Goal: Task Accomplishment & Management: Complete application form

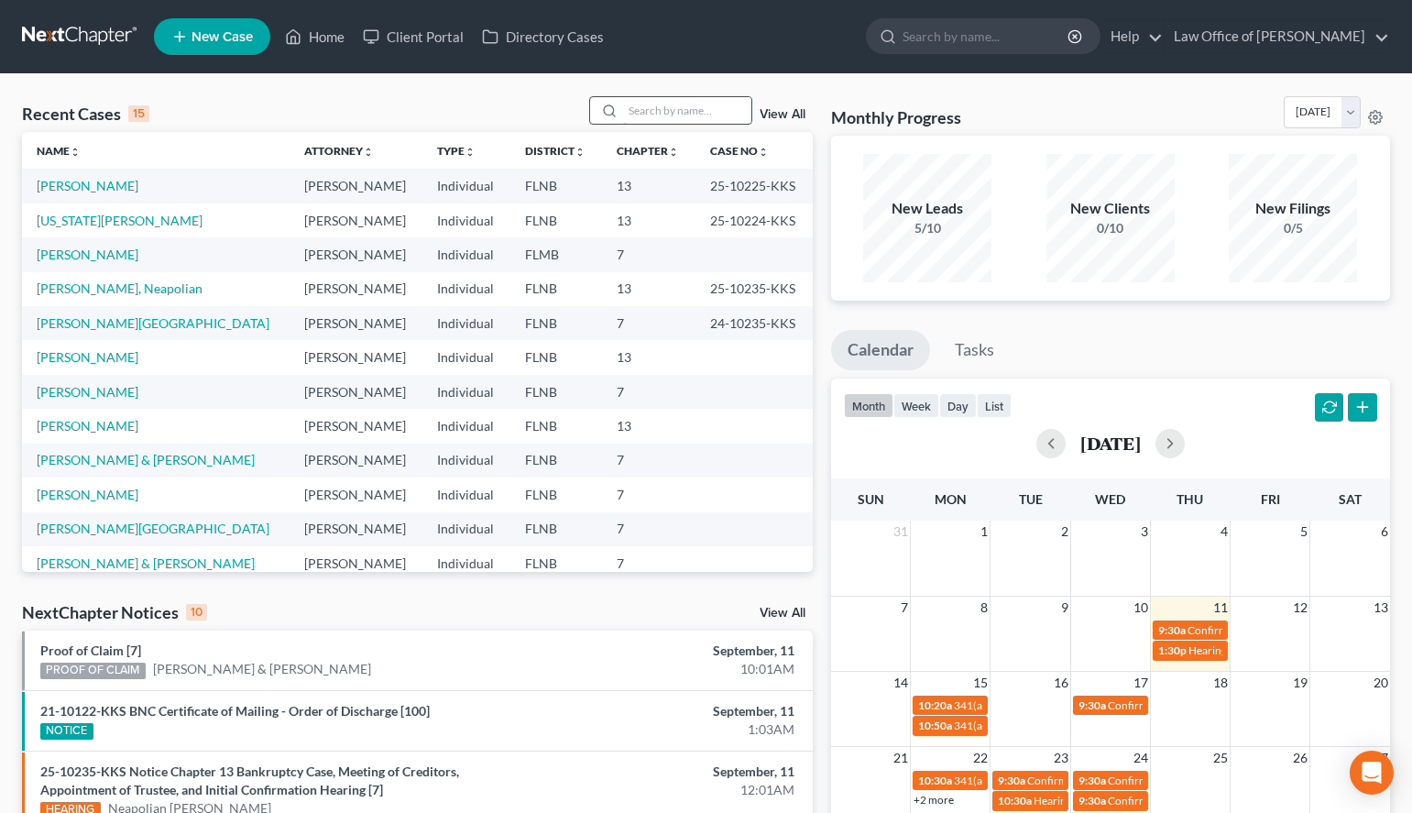
click at [664, 105] on input "search" at bounding box center [687, 110] width 128 height 27
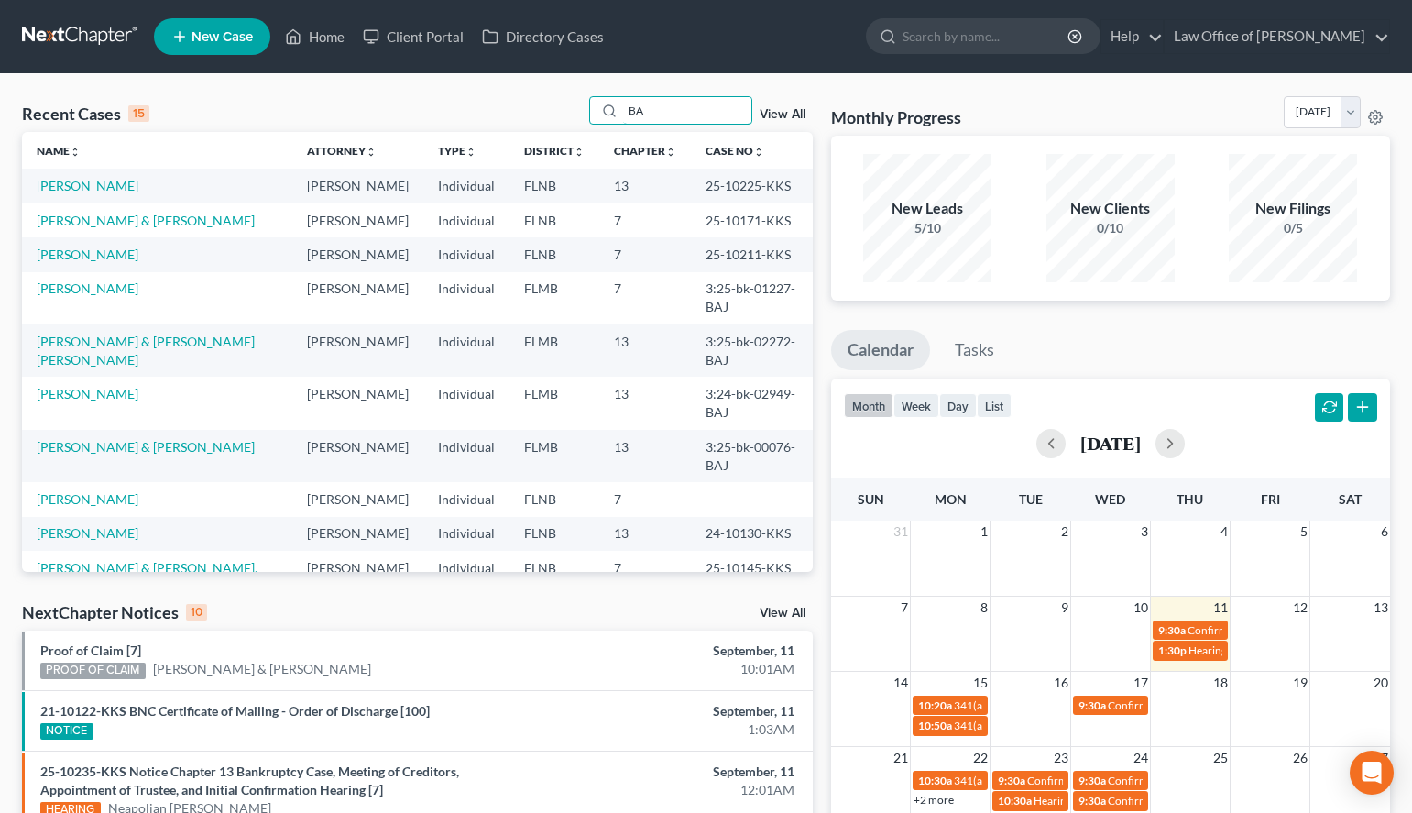
scroll to position [280, 0]
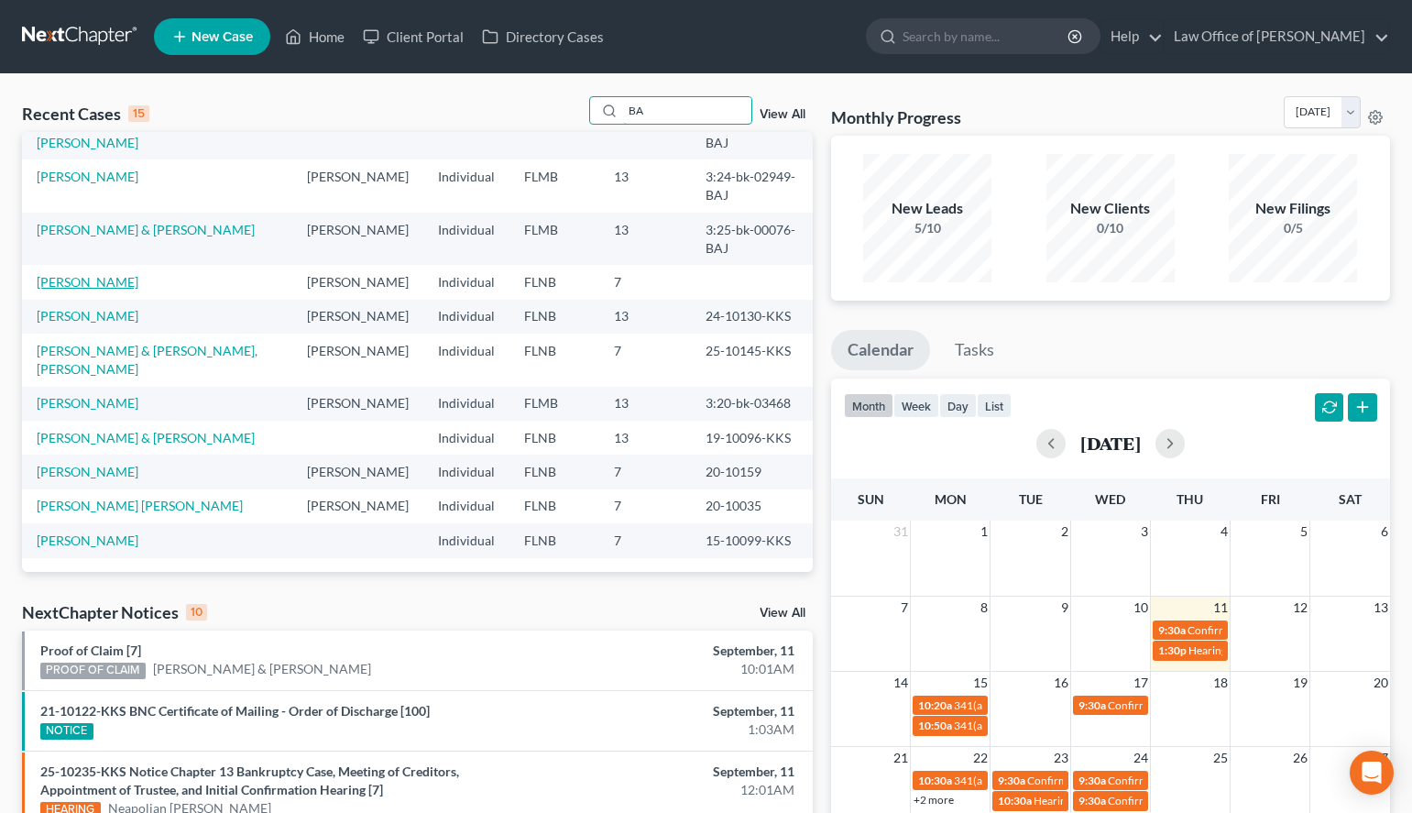
type input "BA"
click at [62, 278] on link "[PERSON_NAME]" at bounding box center [88, 282] width 102 height 16
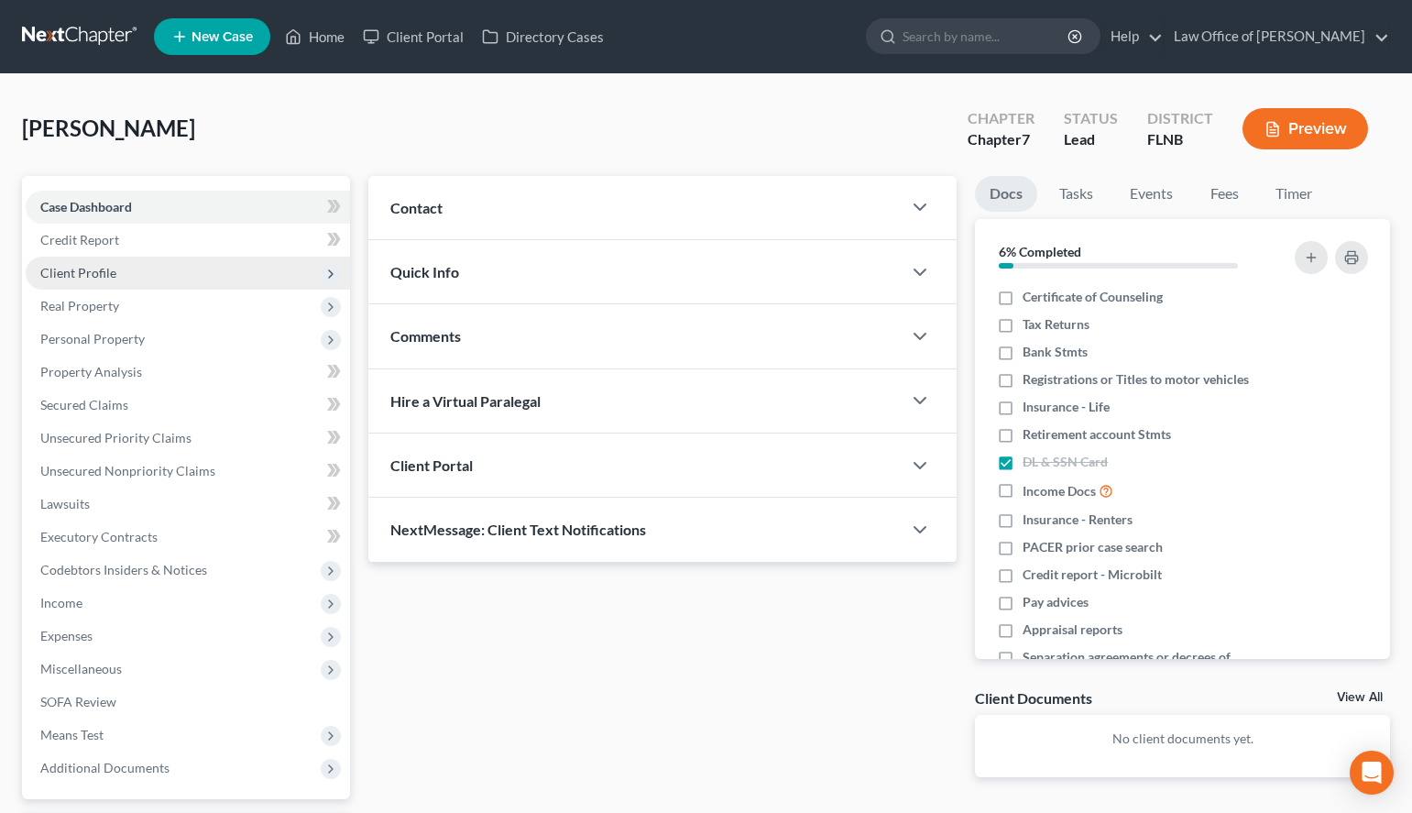
click at [145, 268] on span "Client Profile" at bounding box center [188, 273] width 324 height 33
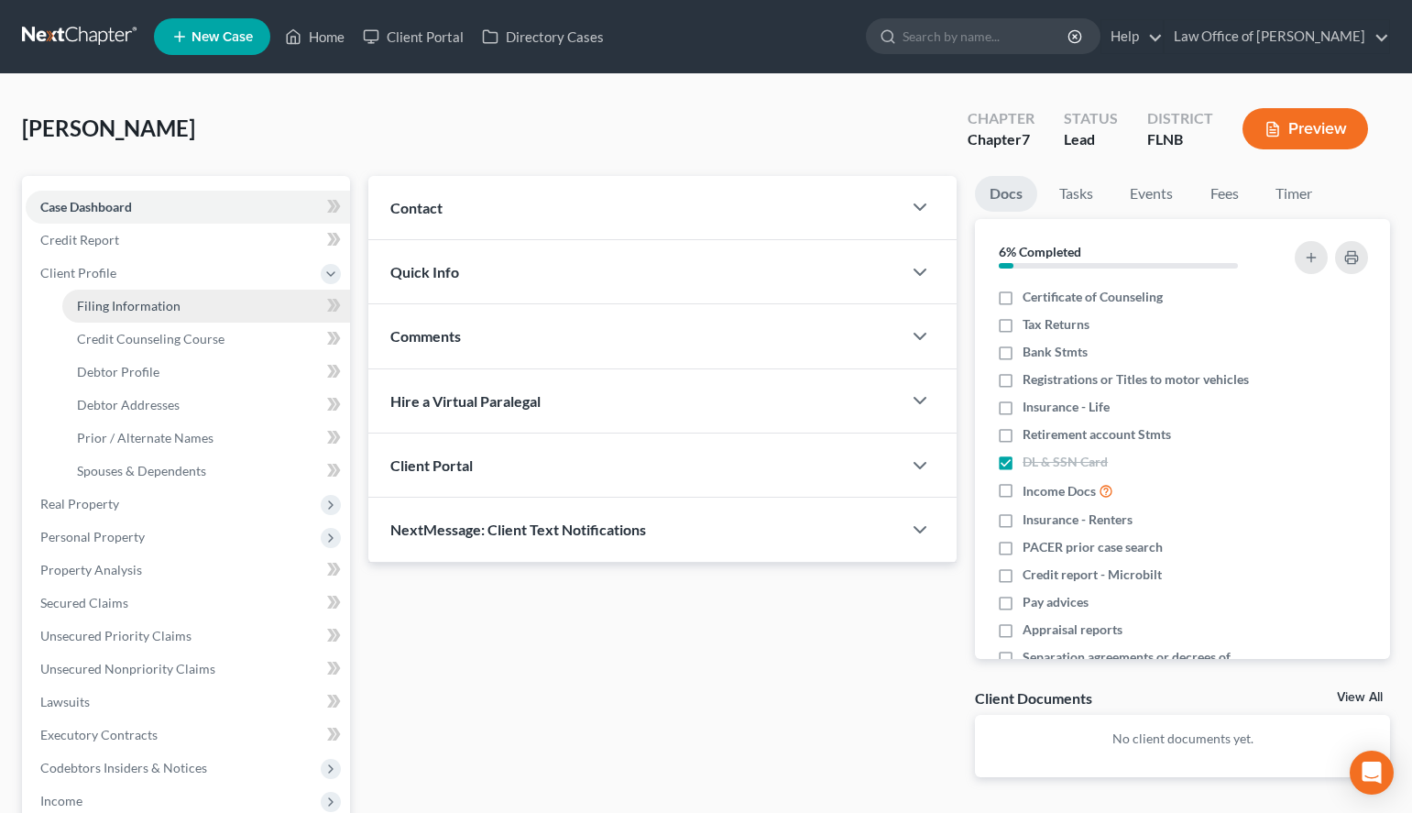
click at [186, 310] on link "Filing Information" at bounding box center [206, 306] width 288 height 33
select select "1"
select select "0"
select select "9"
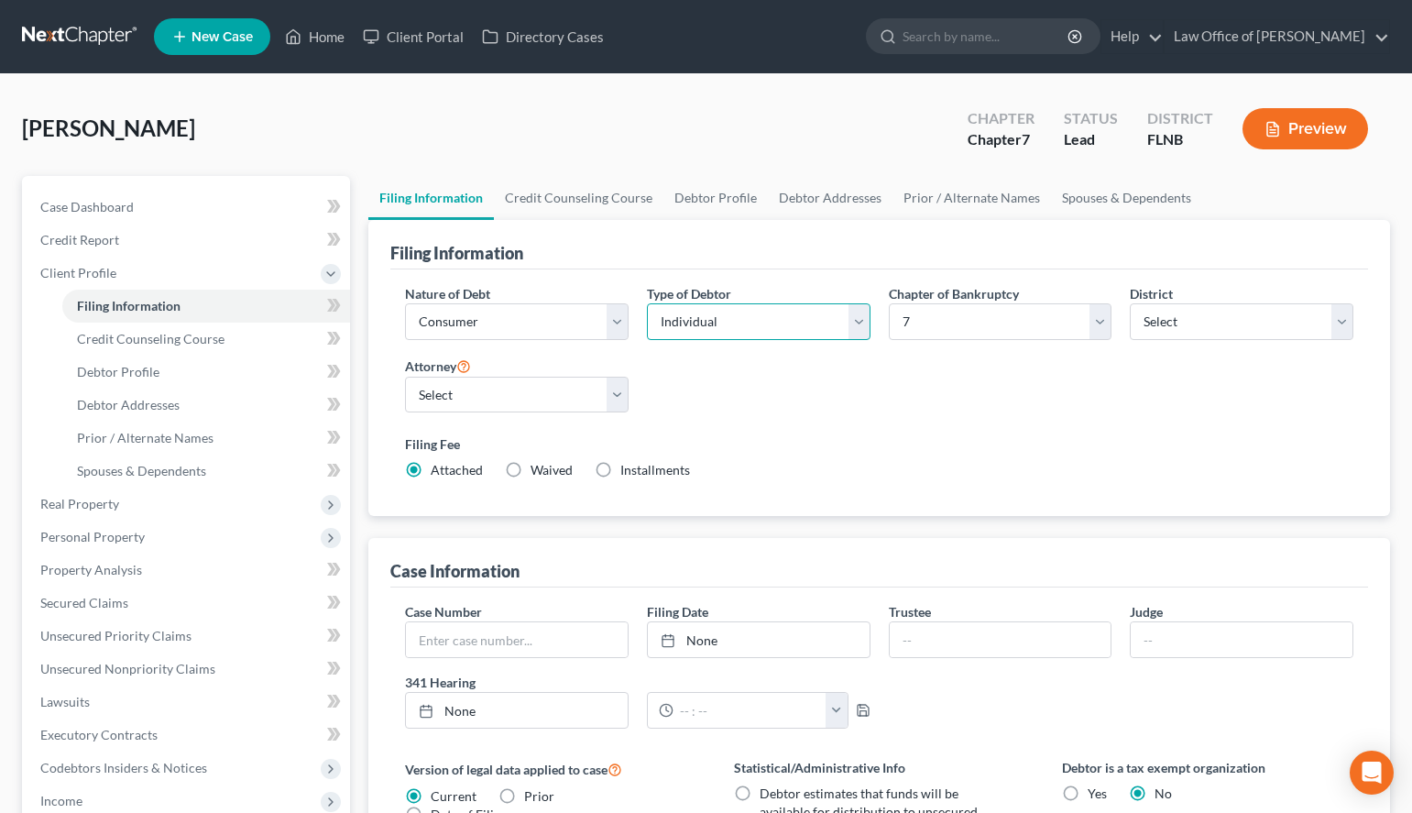
click at [647, 303] on select "Select Individual Joint" at bounding box center [759, 321] width 224 height 37
select select "1"
click option "Joint" at bounding box center [0, 0] width 0 height 0
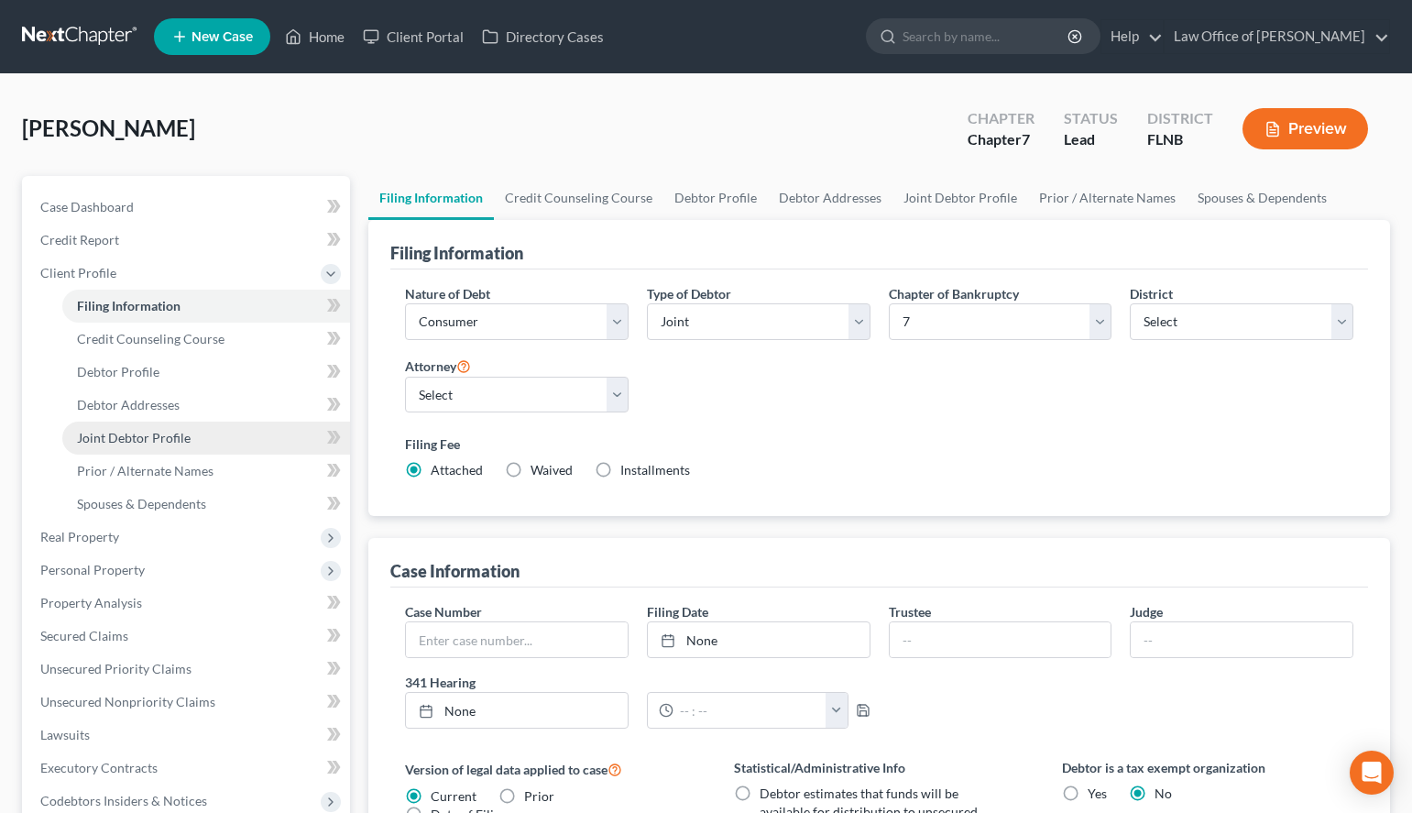
click at [182, 436] on span "Joint Debtor Profile" at bounding box center [134, 438] width 114 height 16
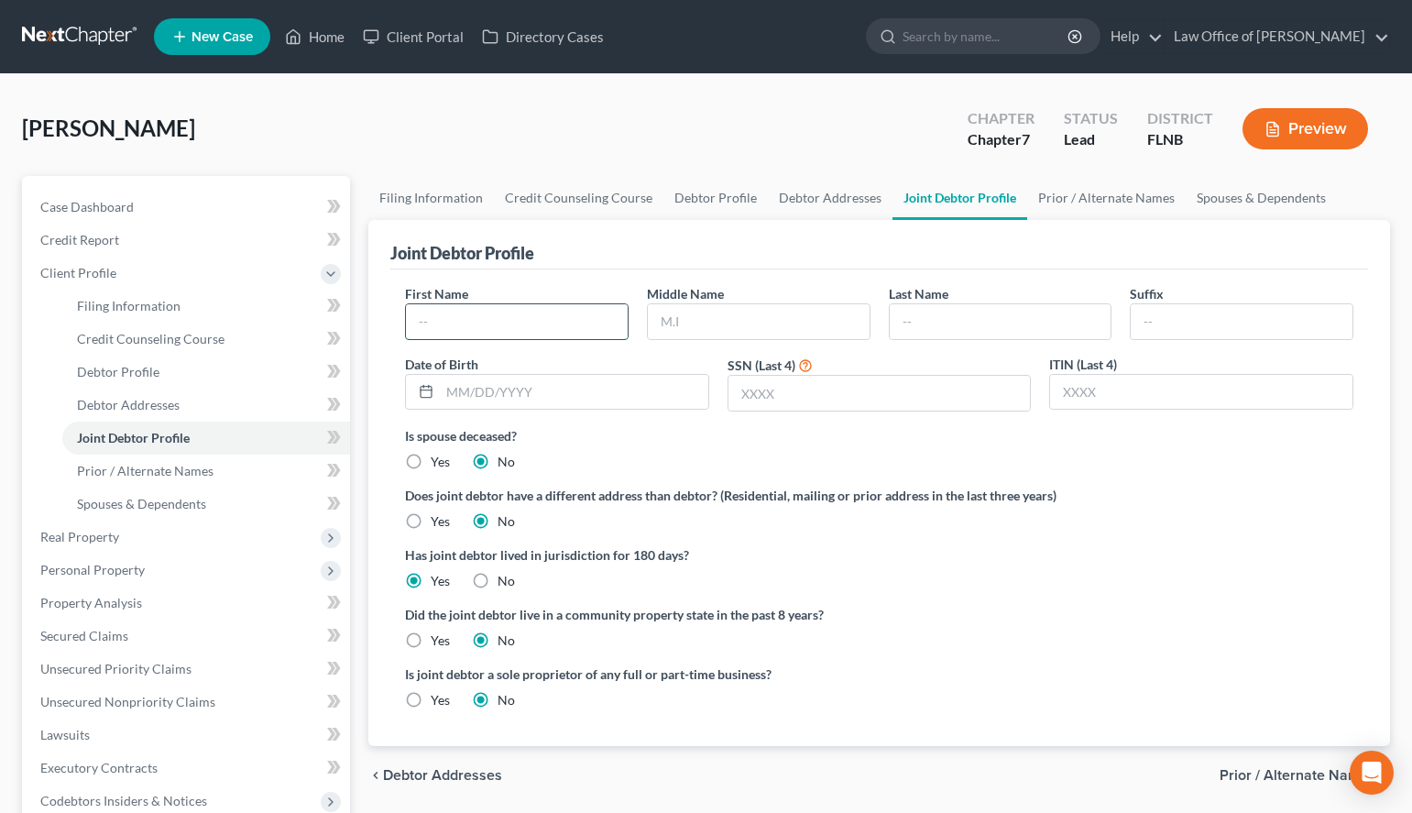
click at [549, 324] on input "text" at bounding box center [517, 321] width 222 height 35
type input "[PERSON_NAME]"
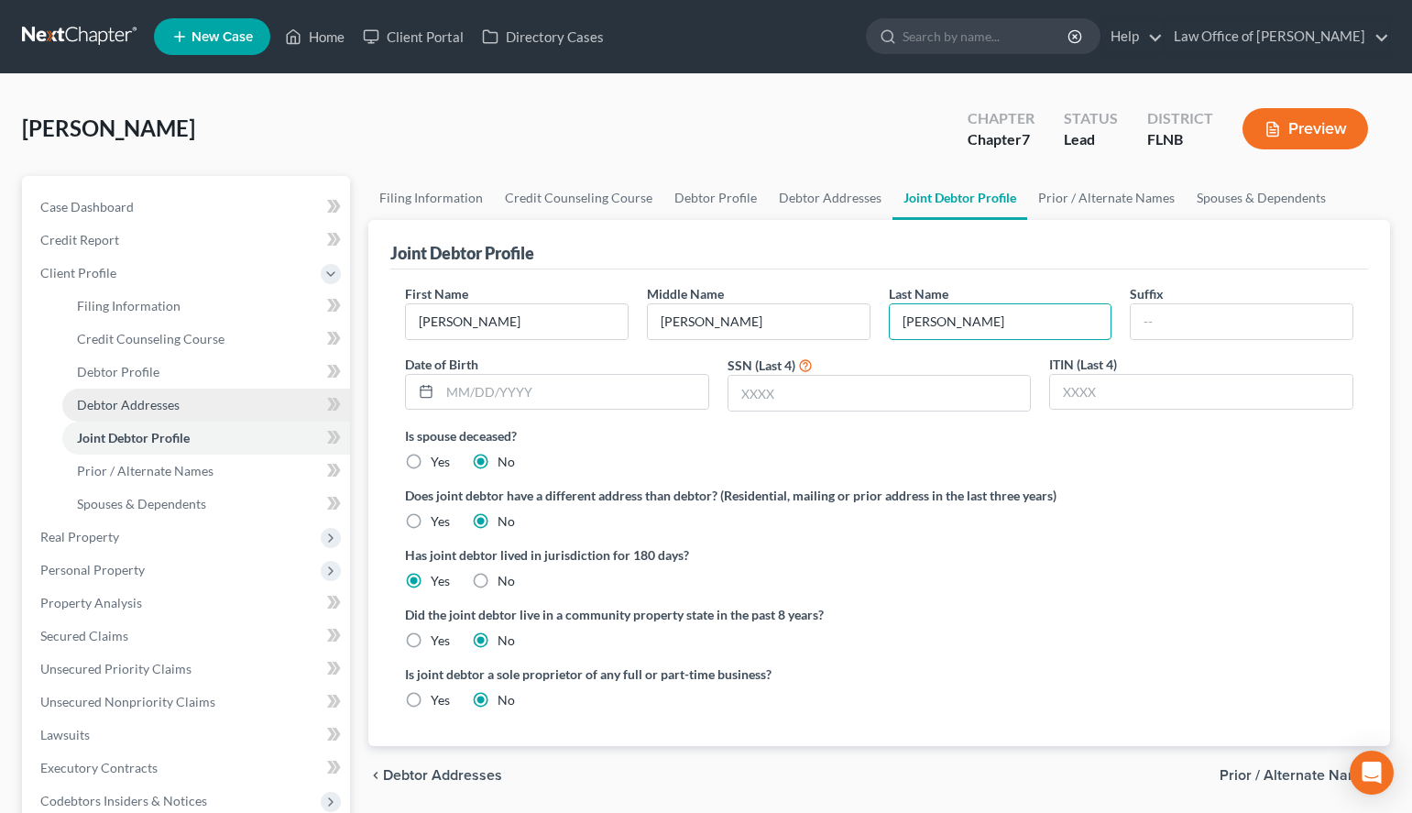
type input "[PERSON_NAME]"
click at [83, 409] on span "Debtor Addresses" at bounding box center [128, 405] width 103 height 16
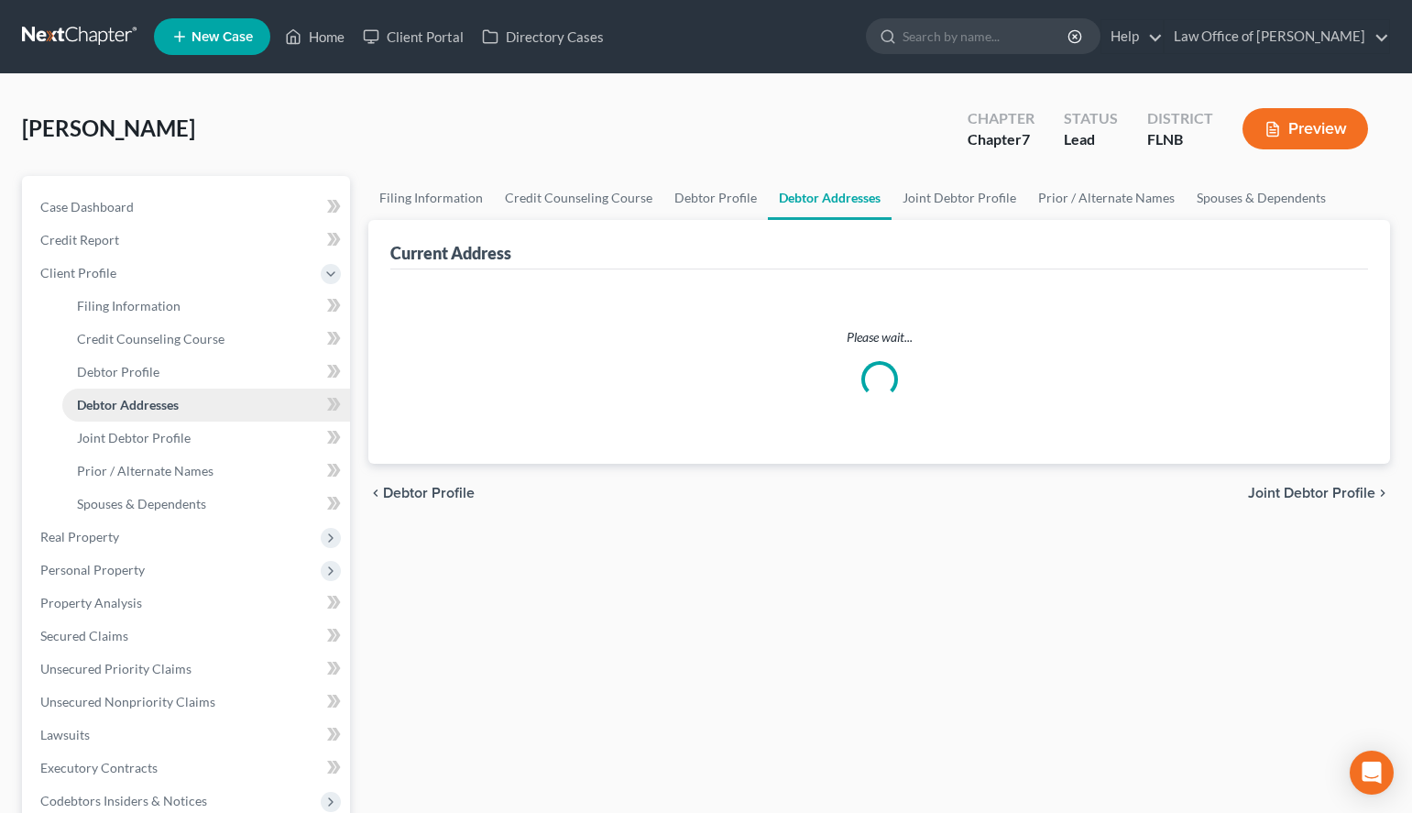
select select "0"
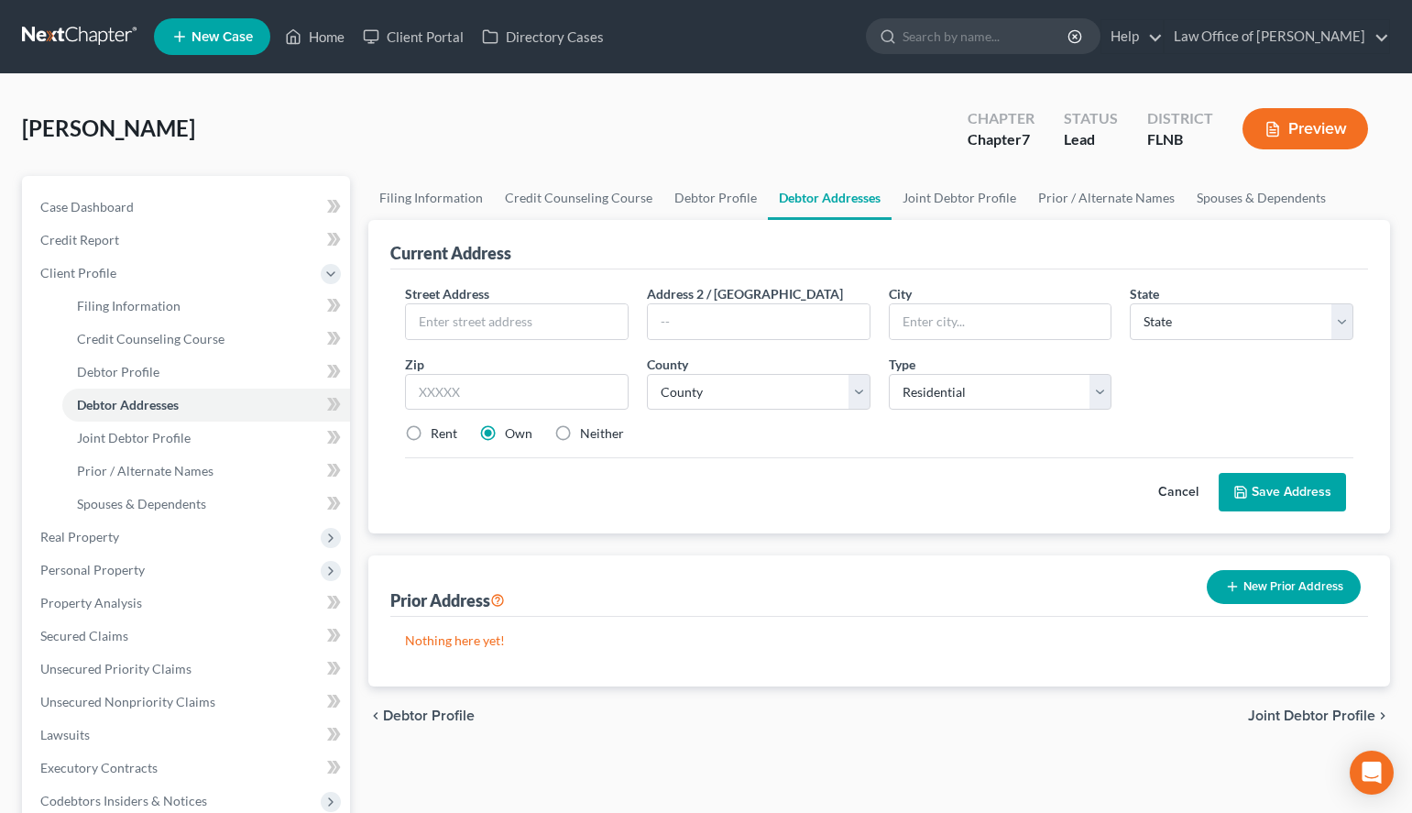
click at [1374, 378] on div "Current Address Street Address * Address 2 / [GEOGRAPHIC_DATA] * State * State …" at bounding box center [879, 376] width 1022 height 313
click at [511, 318] on input "text" at bounding box center [517, 321] width 222 height 35
paste input "[STREET_ADDRESS]"
type input "[STREET_ADDRESS]"
click at [542, 377] on input "text" at bounding box center [517, 392] width 224 height 37
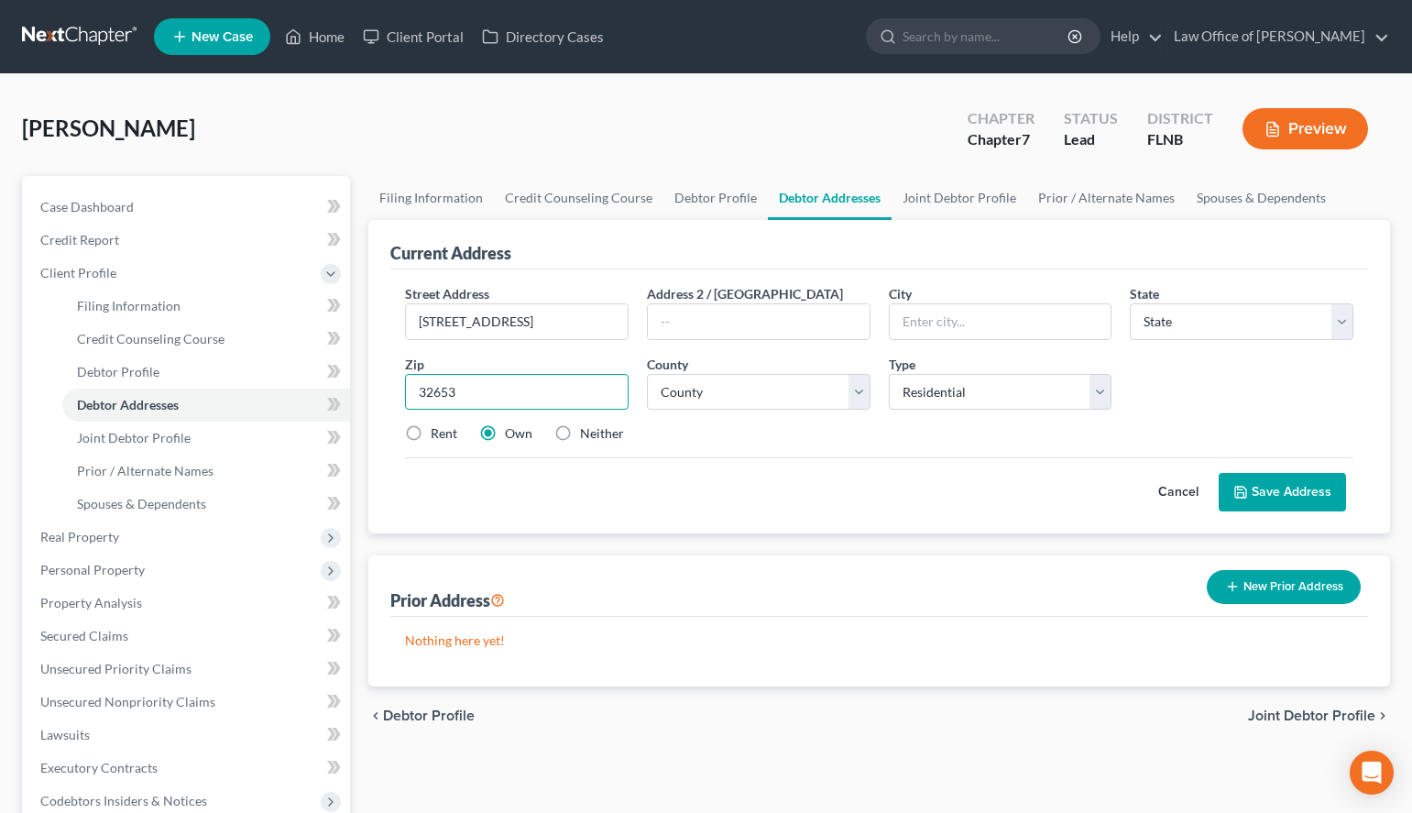
type input "32653"
click at [1120, 278] on div "Street Address * [STREET_ADDRESS] Address 2 / [GEOGRAPHIC_DATA] * State * State…" at bounding box center [879, 401] width 978 height 264
type input "[GEOGRAPHIC_DATA]"
select select "9"
click at [816, 704] on div "chevron_left Debtor Profile Joint Debtor Profile chevron_right" at bounding box center [879, 716] width 1022 height 59
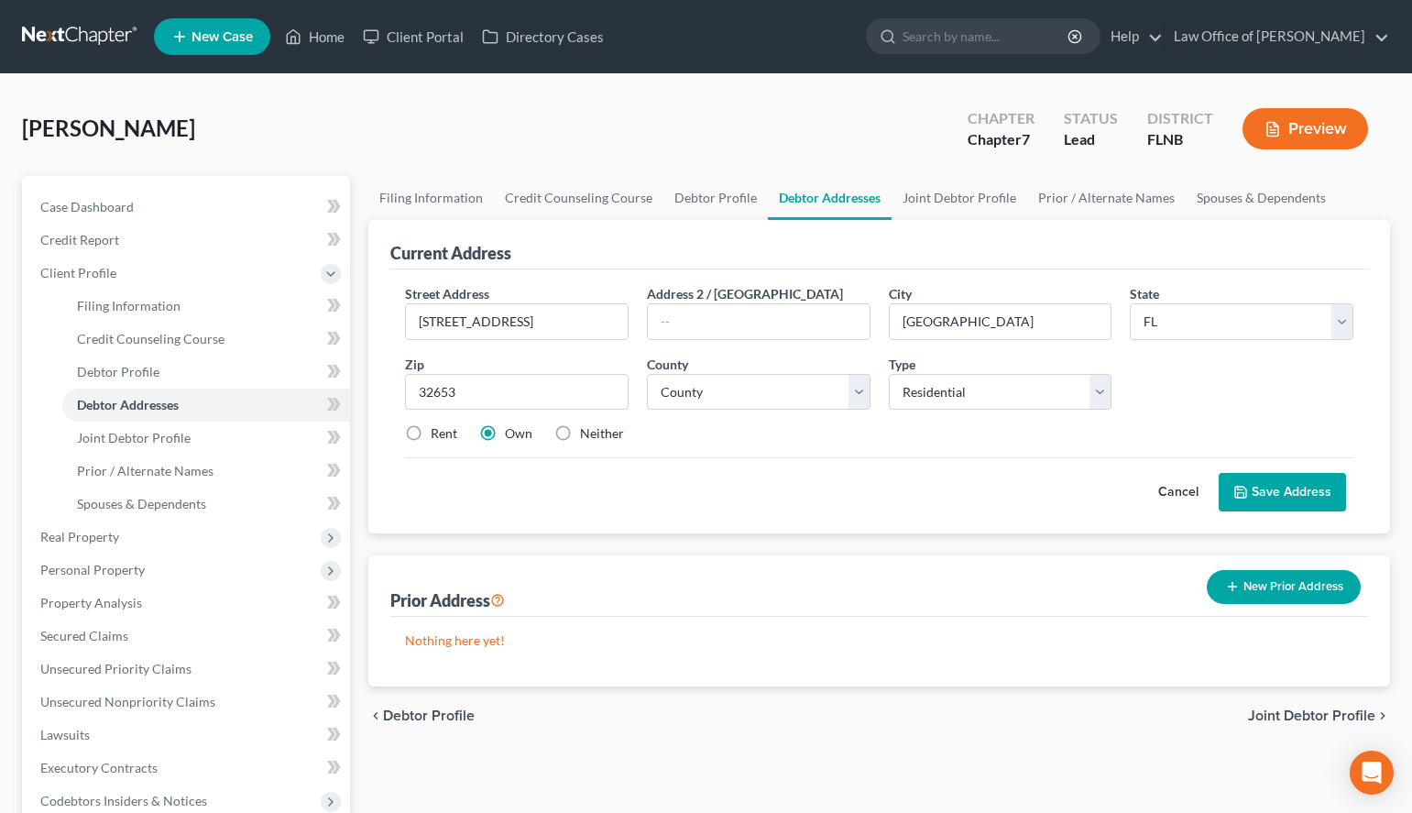
click at [430, 429] on div "Rent" at bounding box center [431, 433] width 52 height 18
click at [431, 425] on label "Rent" at bounding box center [444, 433] width 27 height 18
click at [438, 425] on input "Rent" at bounding box center [444, 430] width 12 height 12
radio input "true"
click at [1014, 619] on div "Nothing here yet!" at bounding box center [879, 652] width 978 height 70
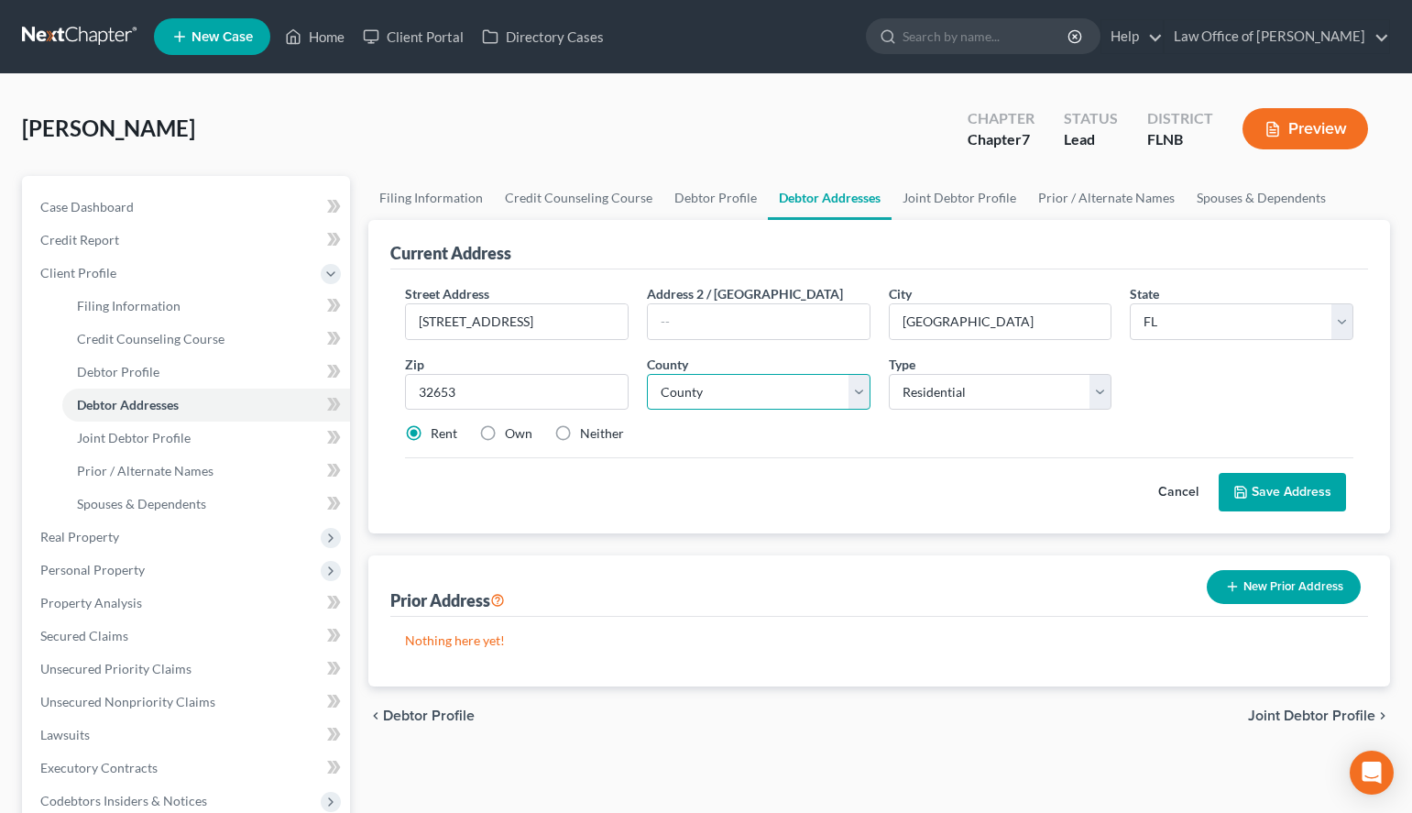
click at [647, 374] on select "County [GEOGRAPHIC_DATA] [GEOGRAPHIC_DATA] [GEOGRAPHIC_DATA] [GEOGRAPHIC_DATA] …" at bounding box center [759, 392] width 224 height 37
select select "0"
click option "[GEOGRAPHIC_DATA]" at bounding box center [0, 0] width 0 height 0
click at [1269, 507] on button "Save Address" at bounding box center [1282, 492] width 127 height 38
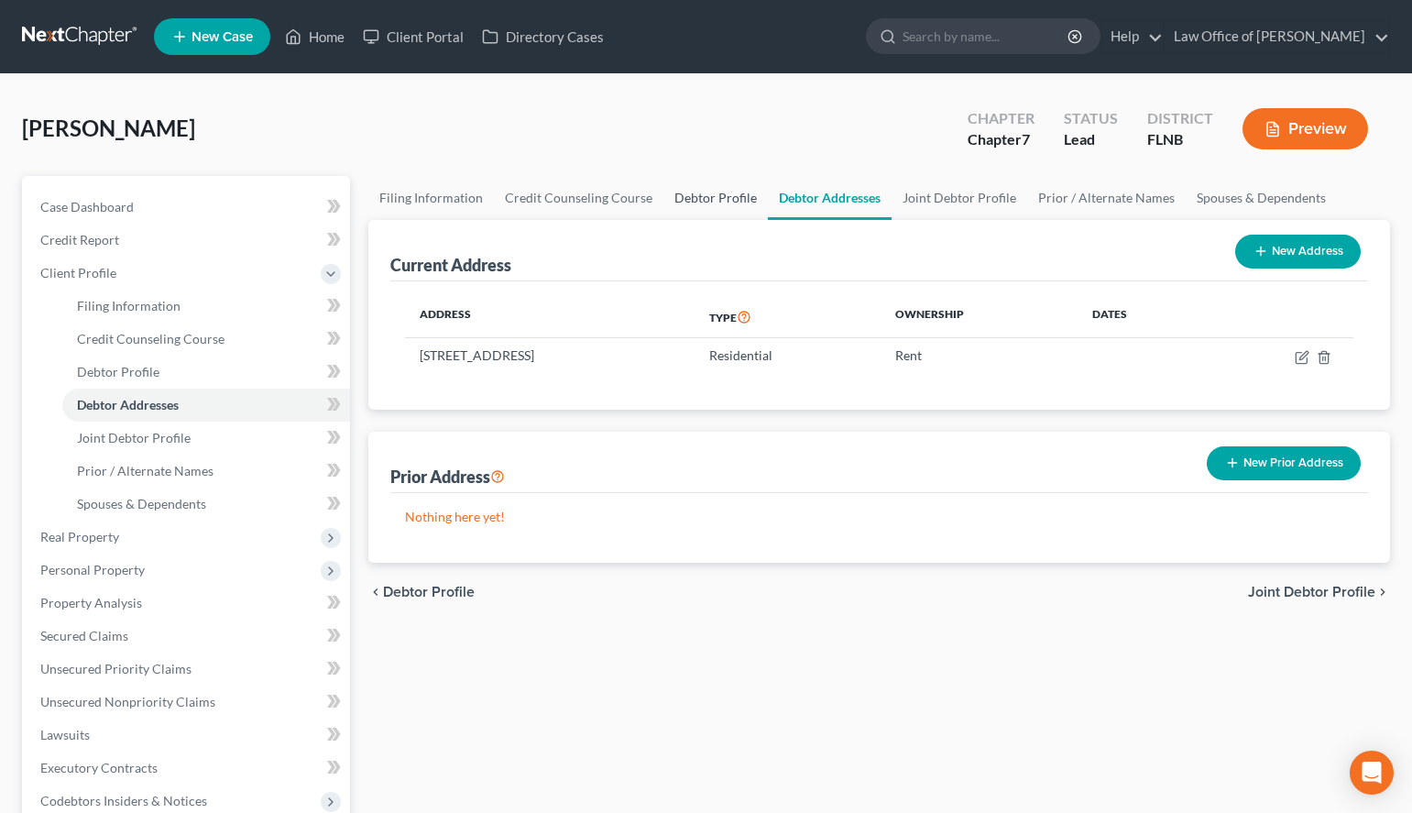
click at [665, 187] on link "Debtor Profile" at bounding box center [716, 198] width 104 height 44
select select "1"
select select "0"
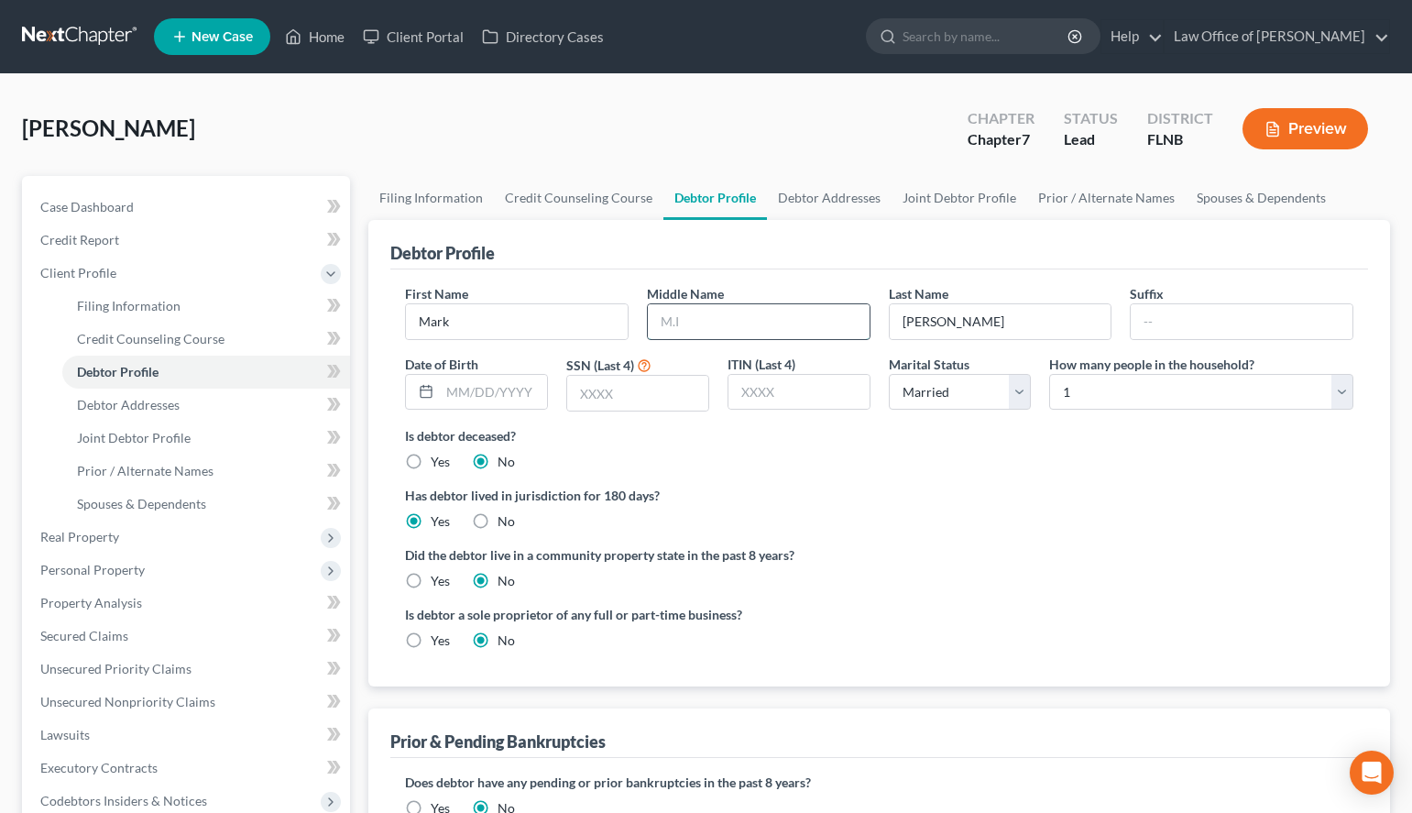
click at [746, 328] on input "text" at bounding box center [759, 321] width 222 height 35
click at [848, 319] on input "text" at bounding box center [759, 321] width 222 height 35
click at [858, 328] on input "text" at bounding box center [759, 321] width 222 height 35
type input "[PERSON_NAME]"
click at [1049, 374] on select "Select 1 2 3 4 5 6 7 8 9 10 11 12 13 14 15 16 17 18 19 20" at bounding box center [1201, 392] width 304 height 37
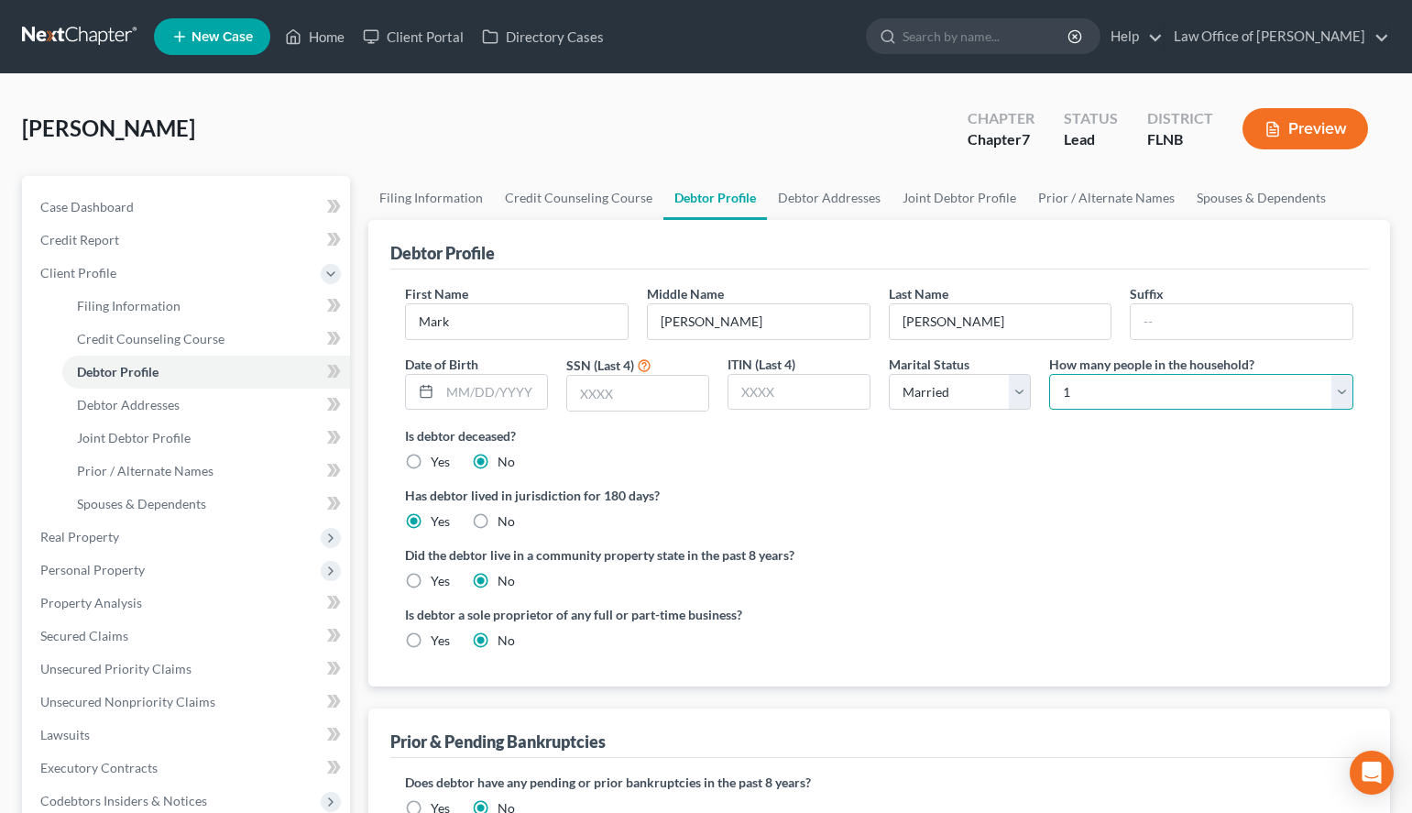
select select "1"
click option "2" at bounding box center [0, 0] width 0 height 0
click at [1343, 489] on label "Has debtor lived in jurisdiction for 180 days?" at bounding box center [879, 495] width 949 height 19
click at [504, 392] on input "text" at bounding box center [493, 392] width 107 height 35
type input "[DATE]"
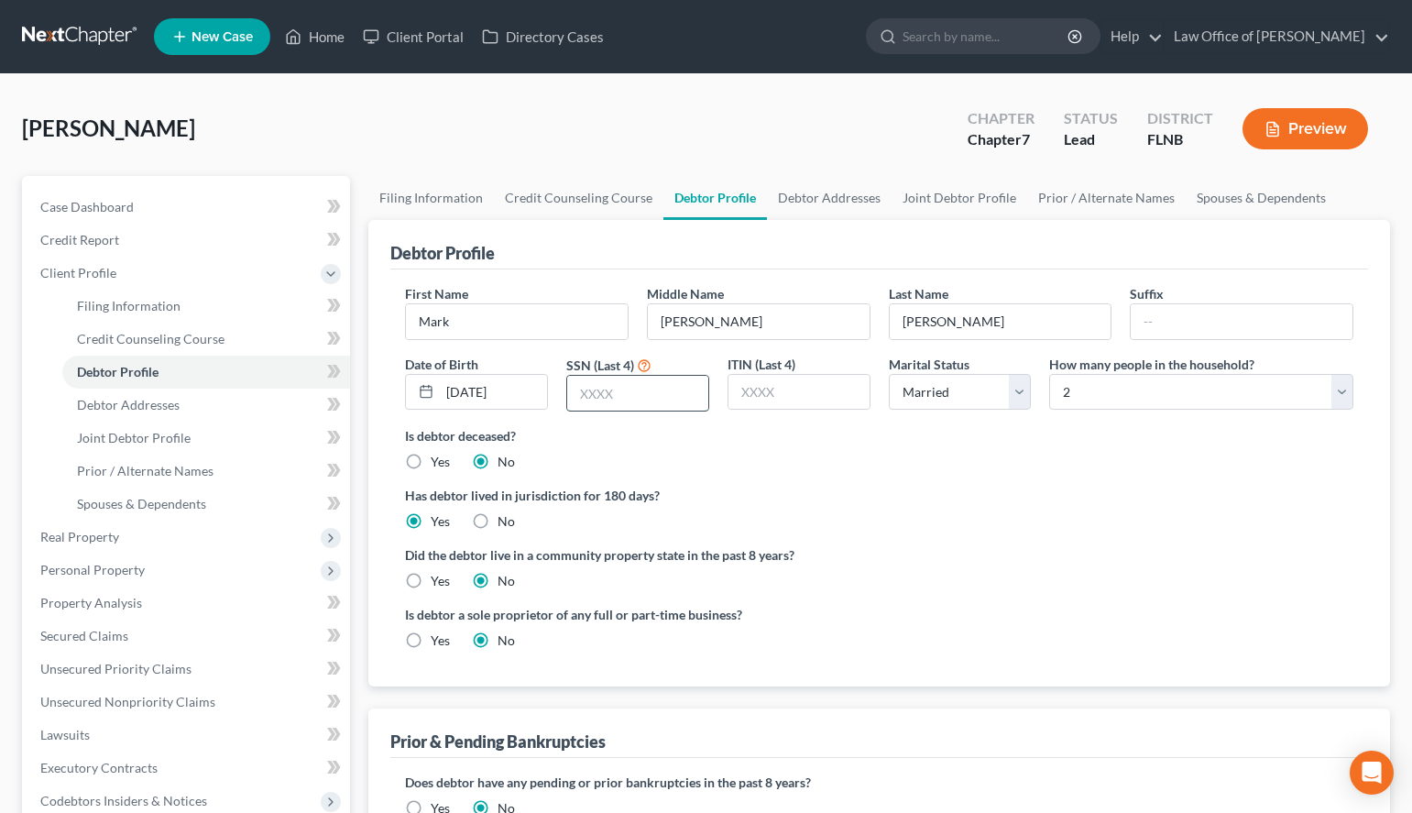
click at [622, 390] on input "text" at bounding box center [637, 393] width 141 height 35
type input "7744"
click at [217, 449] on link "Joint Debtor Profile" at bounding box center [206, 438] width 288 height 33
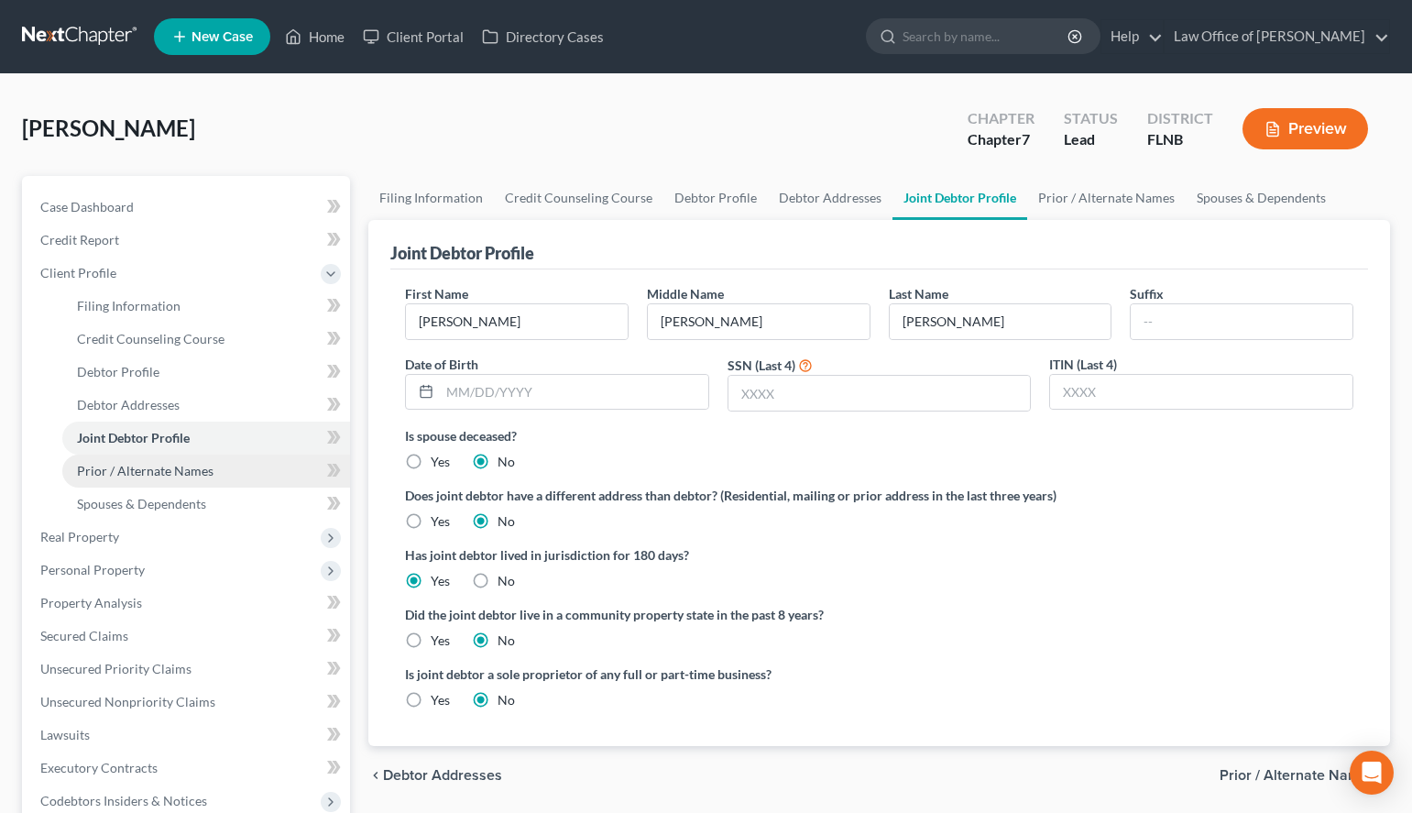
click at [196, 476] on span "Prior / Alternate Names" at bounding box center [145, 471] width 137 height 16
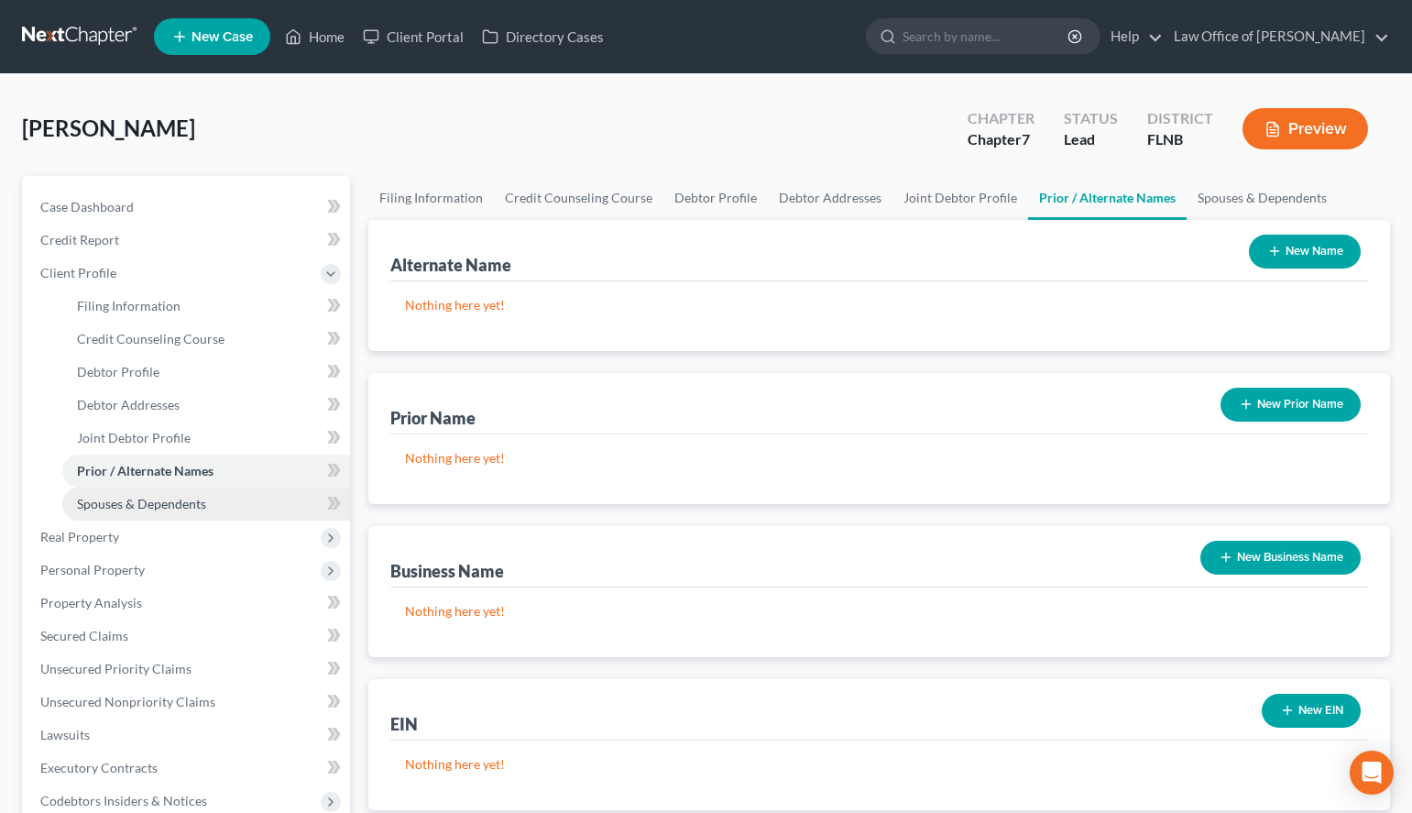
click at [225, 506] on link "Spouses & Dependents" at bounding box center [206, 504] width 288 height 33
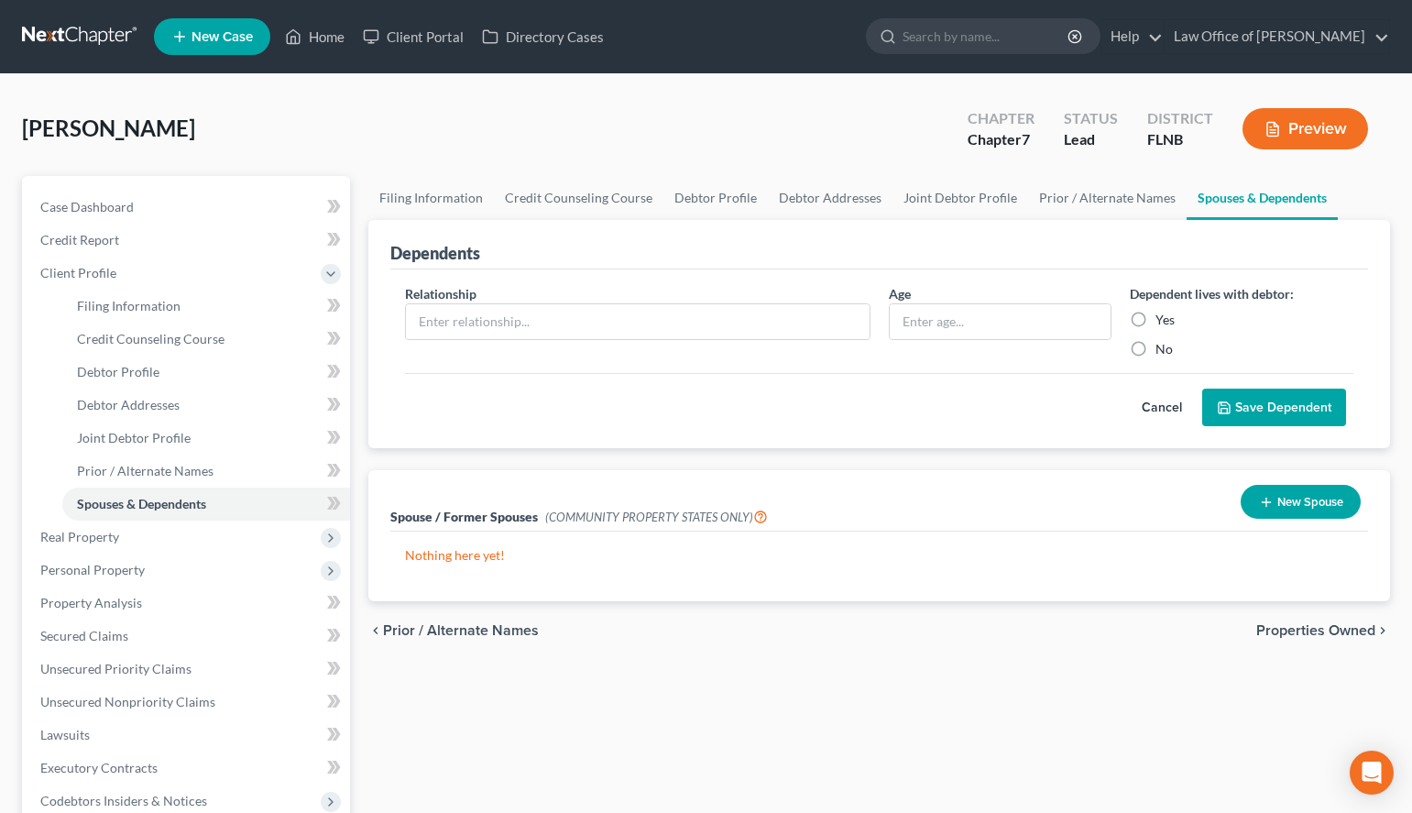
click at [37, 44] on link at bounding box center [80, 36] width 117 height 33
